Goal: Find specific page/section: Find specific page/section

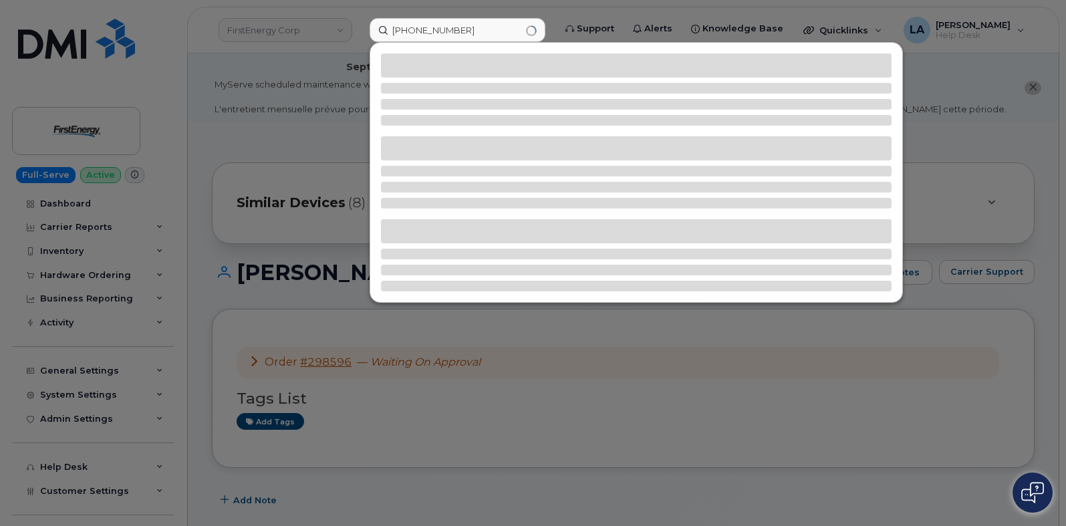
scroll to position [414, 0]
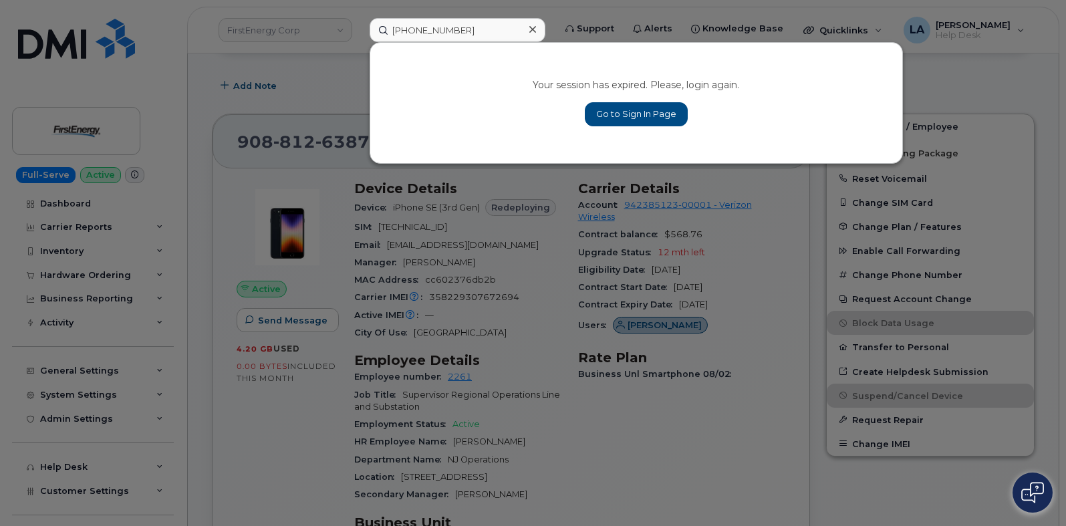
type input "[PHONE_NUMBER]"
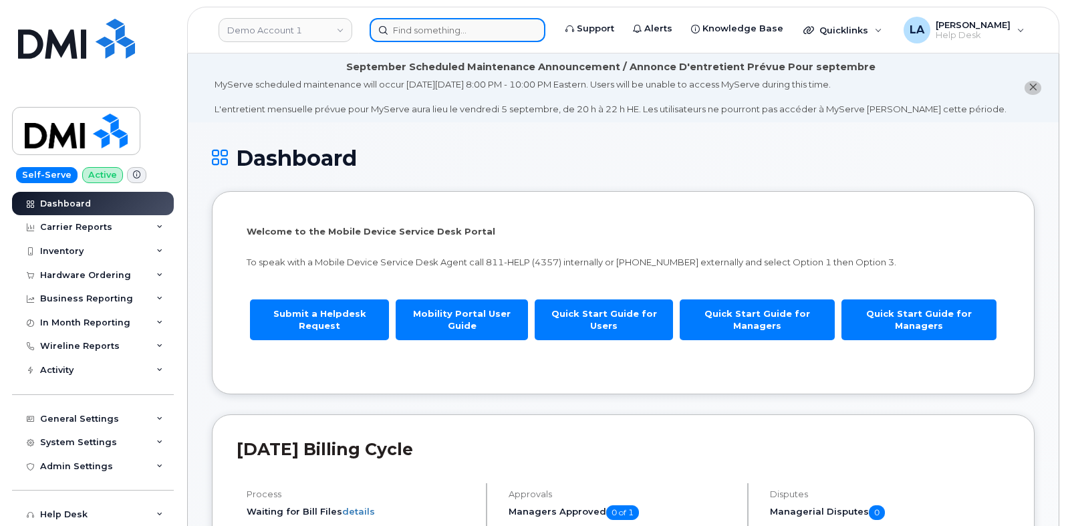
click at [402, 27] on input at bounding box center [458, 30] width 176 height 24
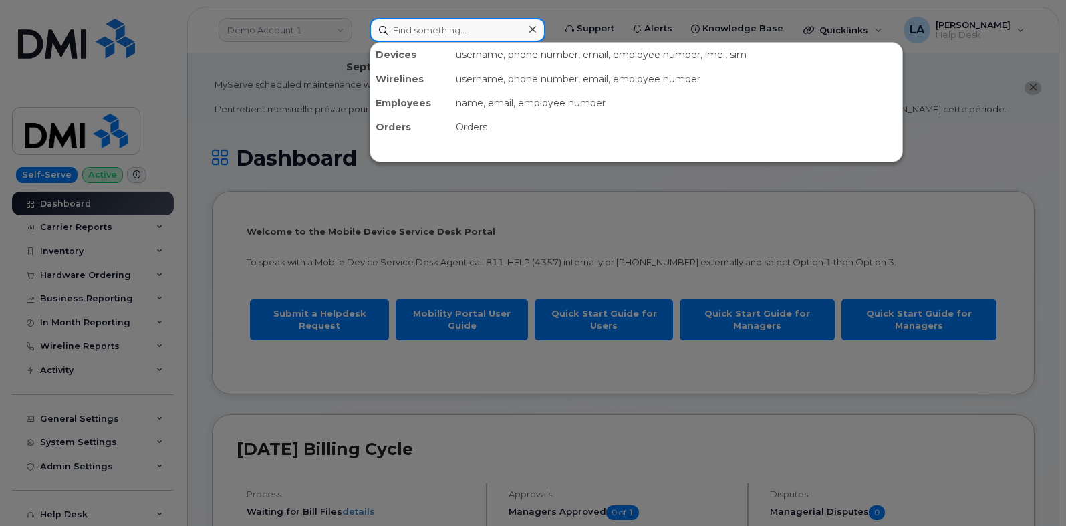
paste input "[PHONE_NUMBER]"
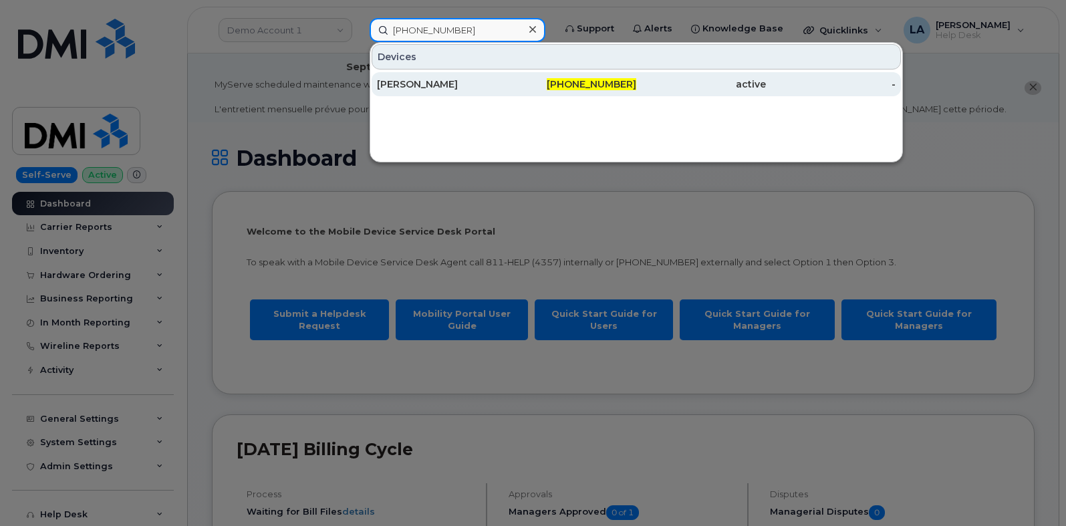
type input "[PHONE_NUMBER]"
click at [432, 86] on div "Adrian Barr" at bounding box center [442, 84] width 130 height 13
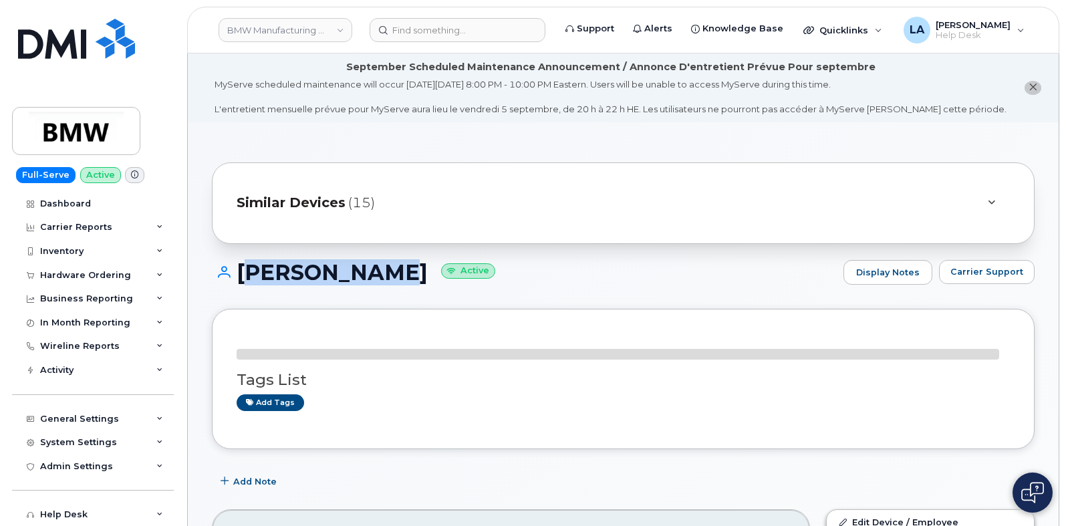
drag, startPoint x: 372, startPoint y: 281, endPoint x: 236, endPoint y: 279, distance: 135.7
click at [236, 279] on h1 "Adrian Barr Active" at bounding box center [524, 272] width 625 height 23
copy h1 "Adrian Barr"
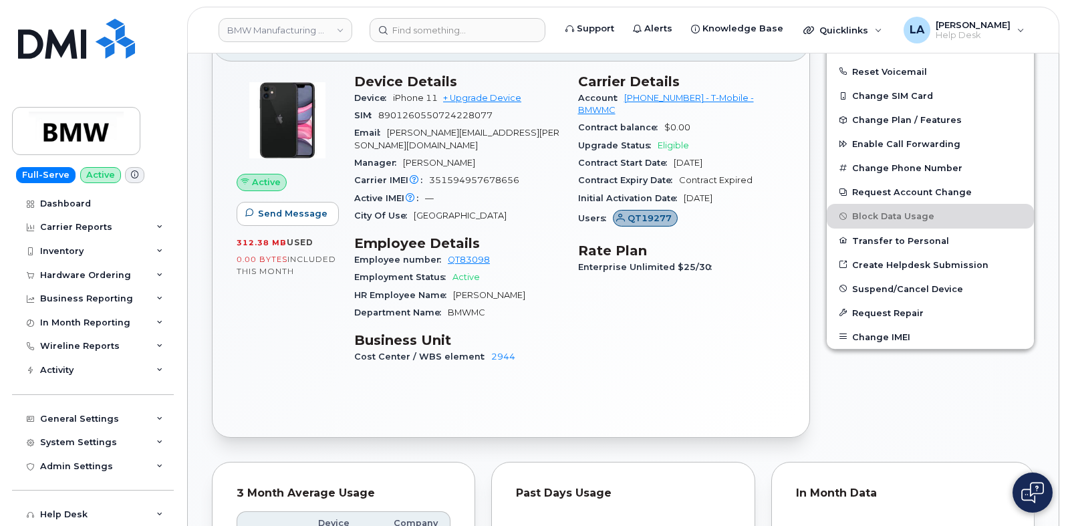
scroll to position [401, 0]
